Goal: Task Accomplishment & Management: Manage account settings

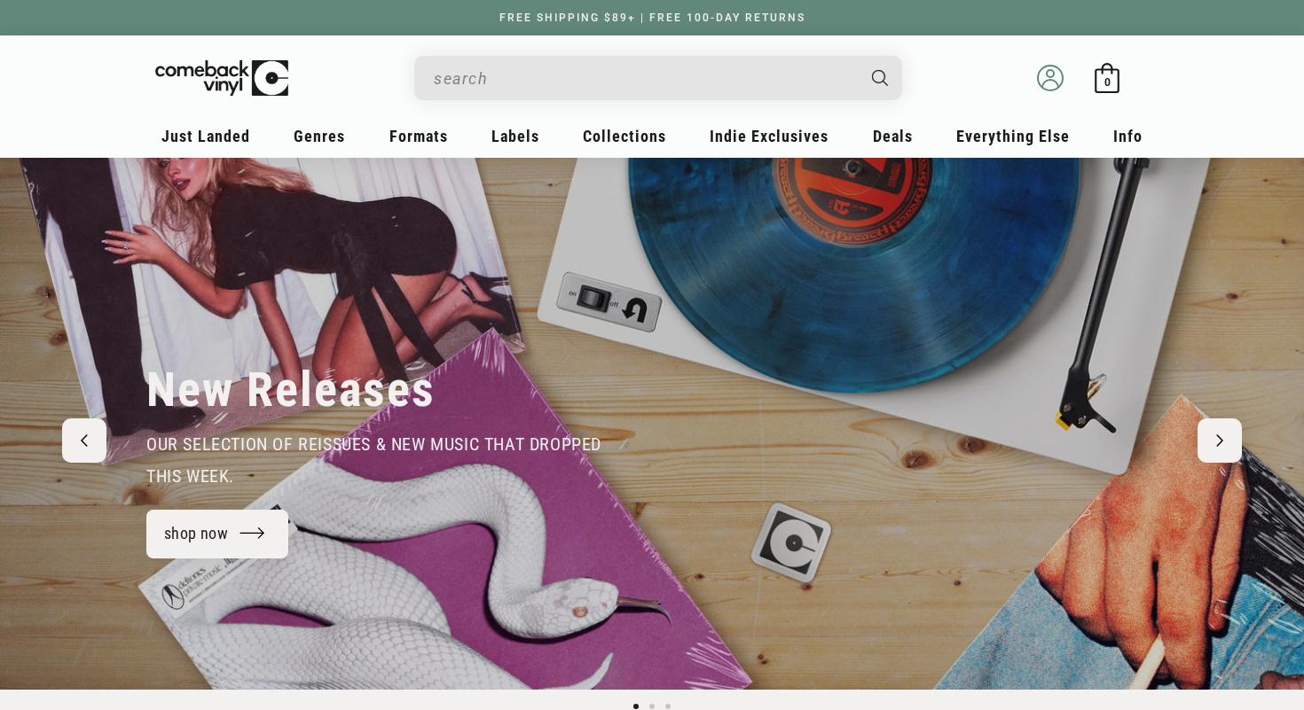
click at [1058, 82] on icon at bounding box center [1050, 78] width 27 height 27
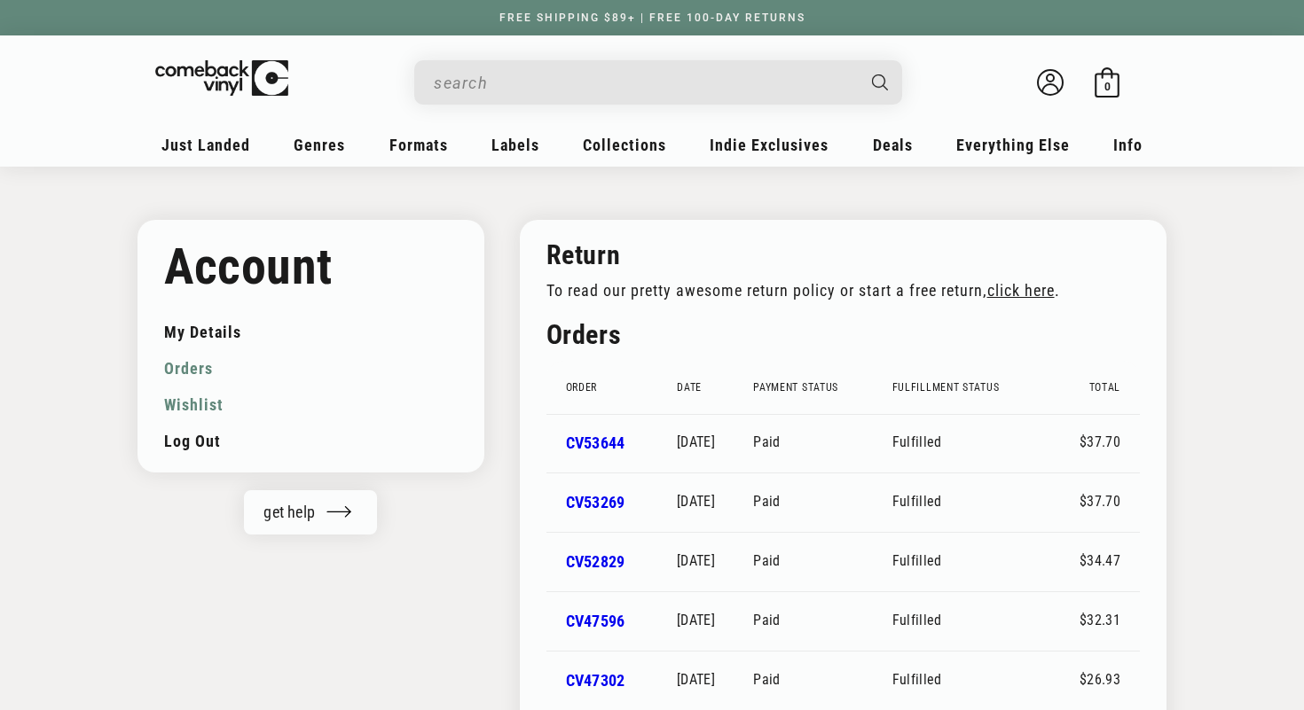
click at [217, 404] on link "Wishlist" at bounding box center [311, 405] width 294 height 36
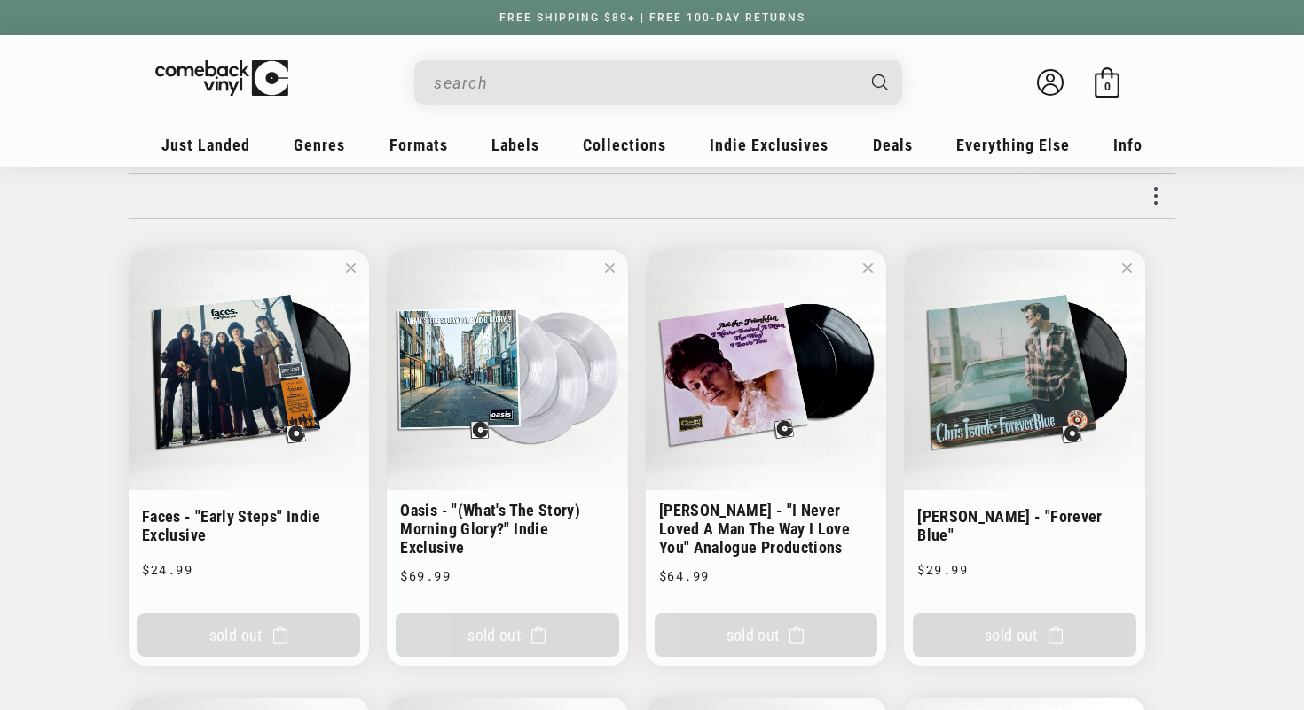
scroll to position [109, 0]
